Goal: Navigation & Orientation: Find specific page/section

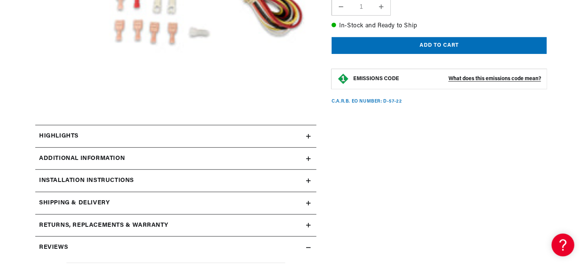
scroll to position [268, 0]
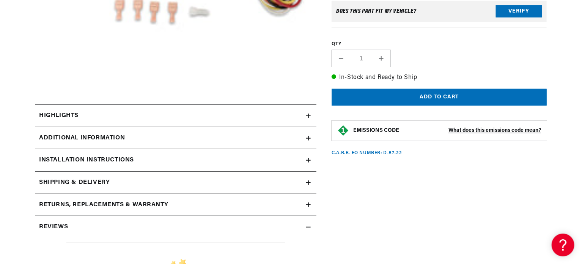
click at [309, 137] on icon at bounding box center [309, 138] width 0 height 5
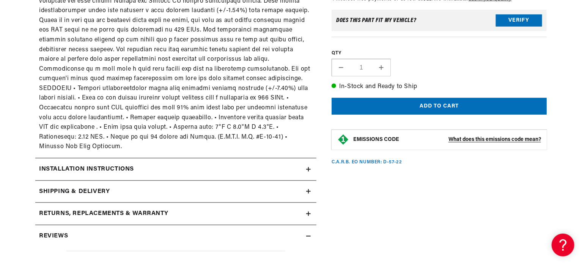
scroll to position [442, 0]
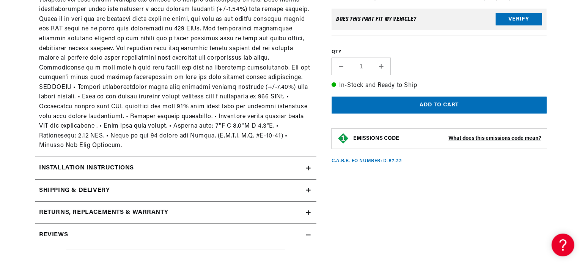
click at [311, 166] on icon at bounding box center [308, 168] width 5 height 5
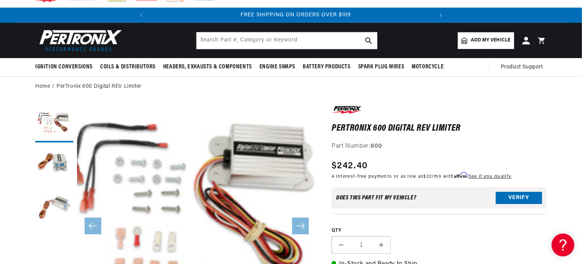
scroll to position [0, 0]
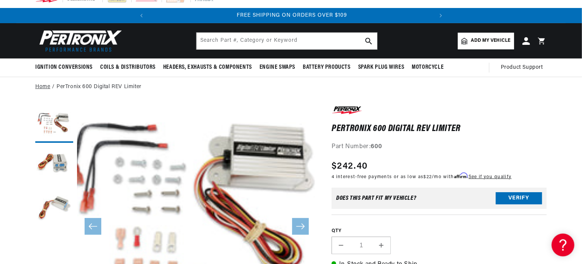
click at [41, 86] on link "Home" at bounding box center [42, 87] width 15 height 8
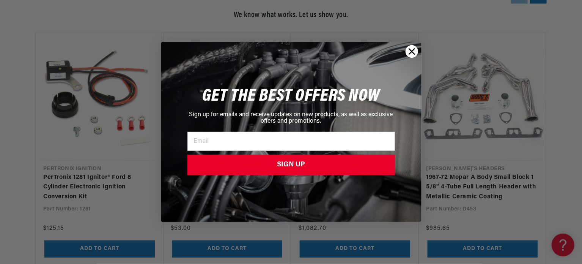
scroll to position [794, 0]
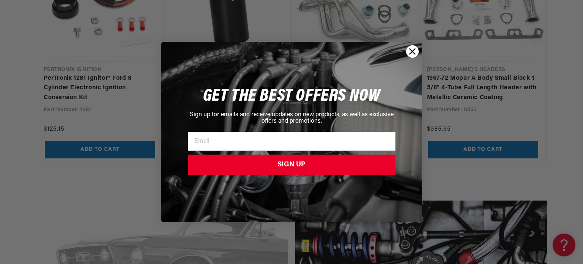
click at [413, 52] on icon "Close dialog" at bounding box center [412, 51] width 5 height 5
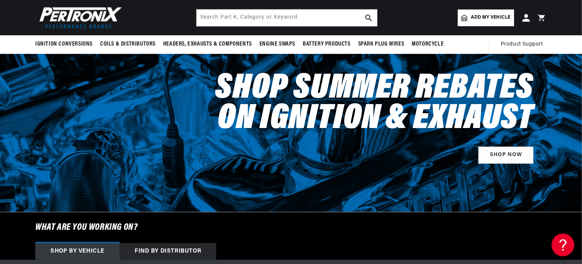
scroll to position [0, 0]
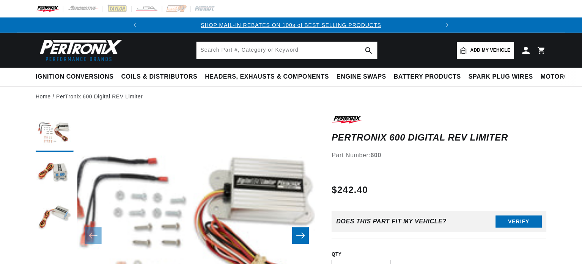
scroll to position [9, 0]
